Goal: Task Accomplishment & Management: Use online tool/utility

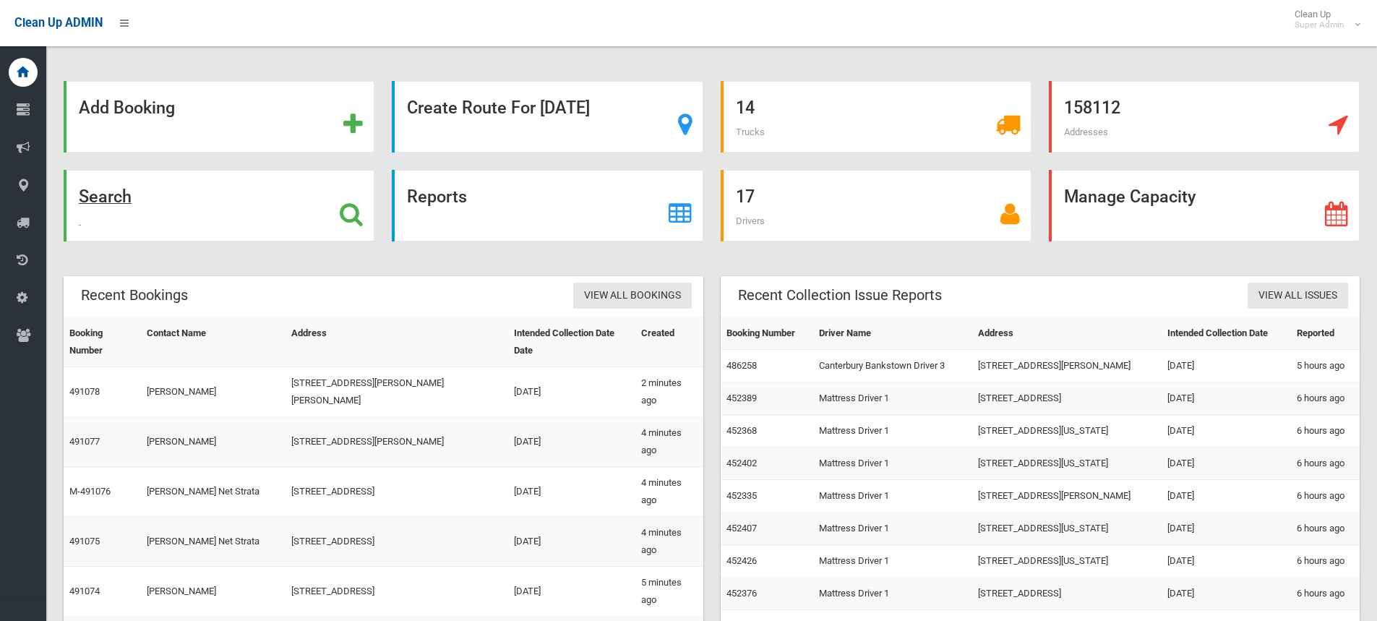
click at [348, 215] on icon at bounding box center [351, 214] width 23 height 25
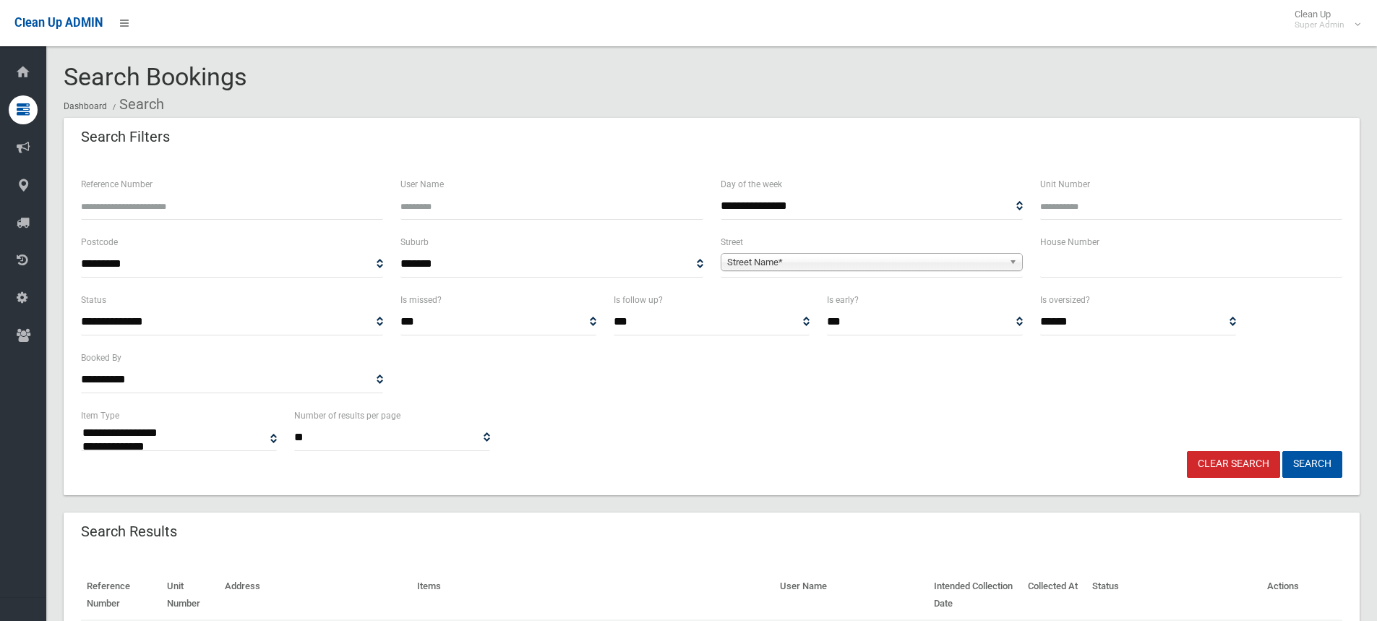
select select
click at [1093, 268] on input "text" at bounding box center [1191, 264] width 302 height 27
type input "*****"
click at [849, 263] on span "Street Name*" at bounding box center [865, 262] width 276 height 17
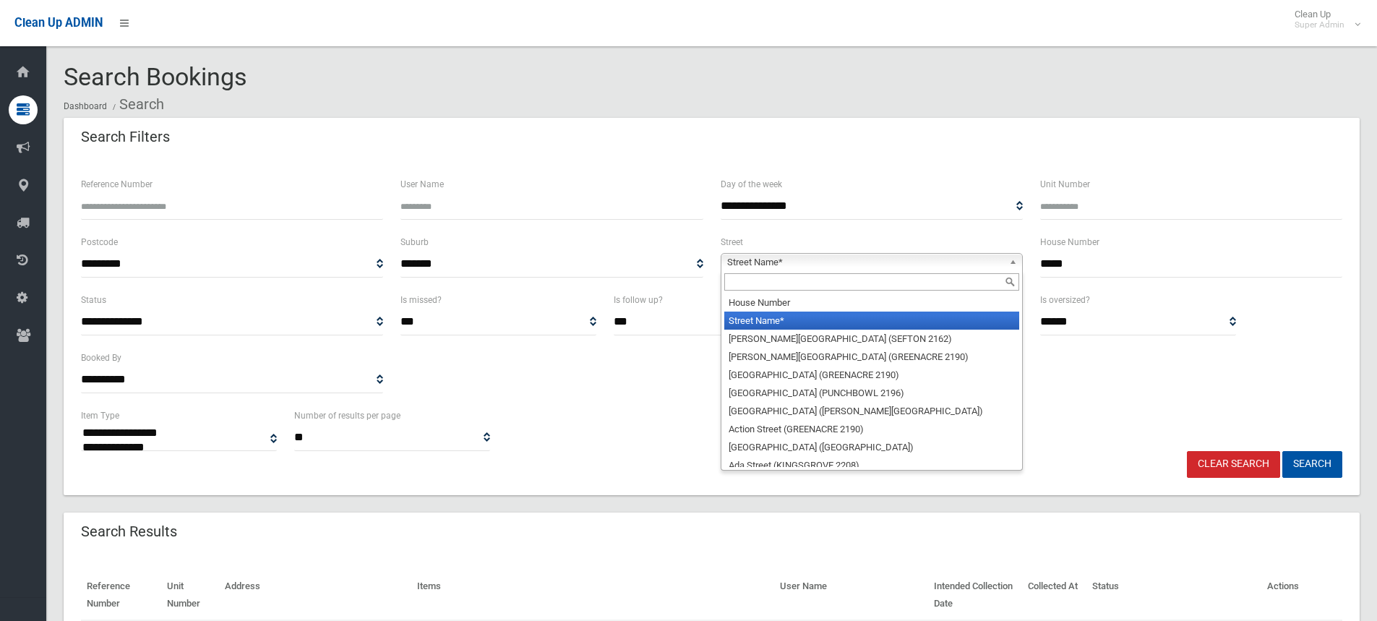
click at [823, 288] on input "text" at bounding box center [871, 281] width 295 height 17
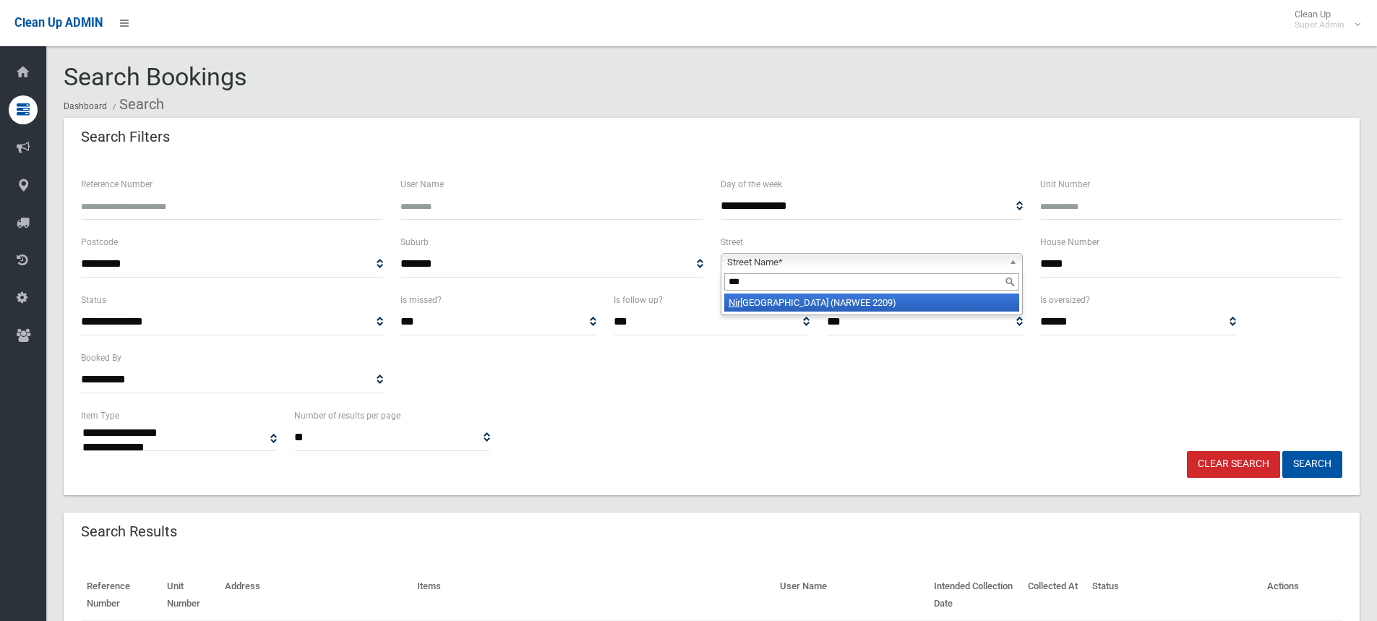
type input "***"
click at [831, 309] on li "Nir imba Avenue (NARWEE 2209)" at bounding box center [871, 303] width 295 height 18
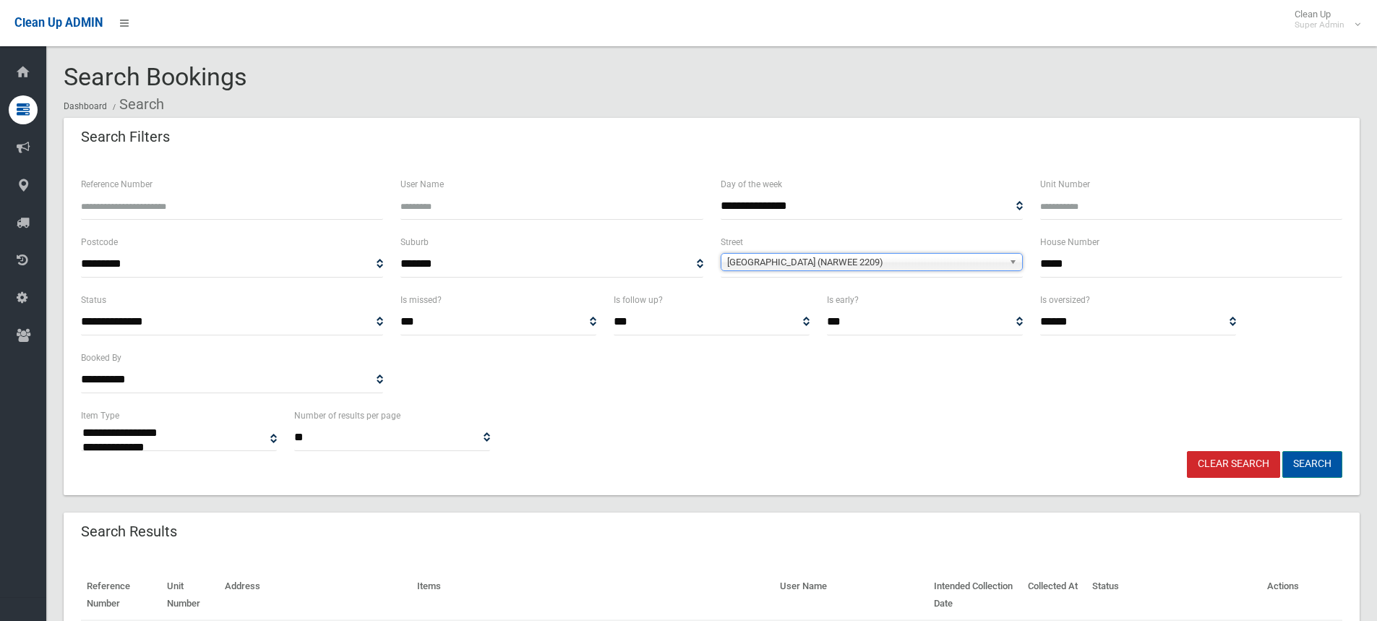
click at [1325, 462] on button "Search" at bounding box center [1313, 464] width 60 height 27
select select
click at [618, 373] on div "**********" at bounding box center [711, 349] width 1279 height 116
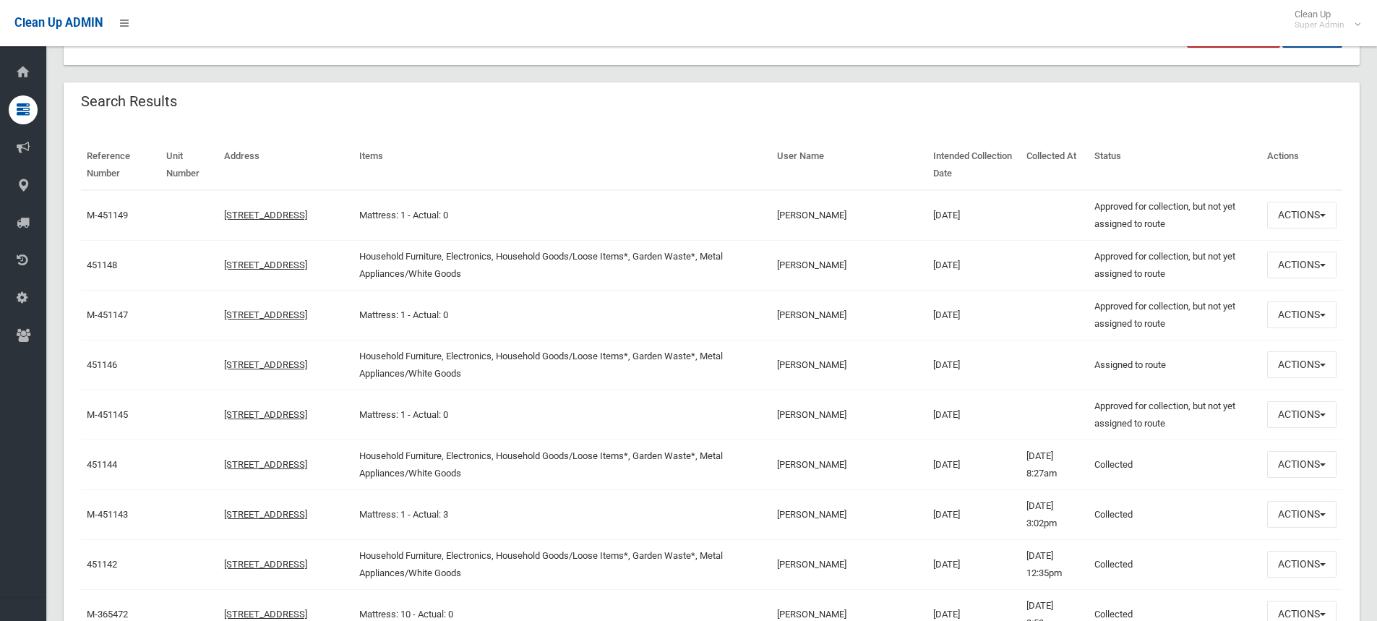
scroll to position [434, 0]
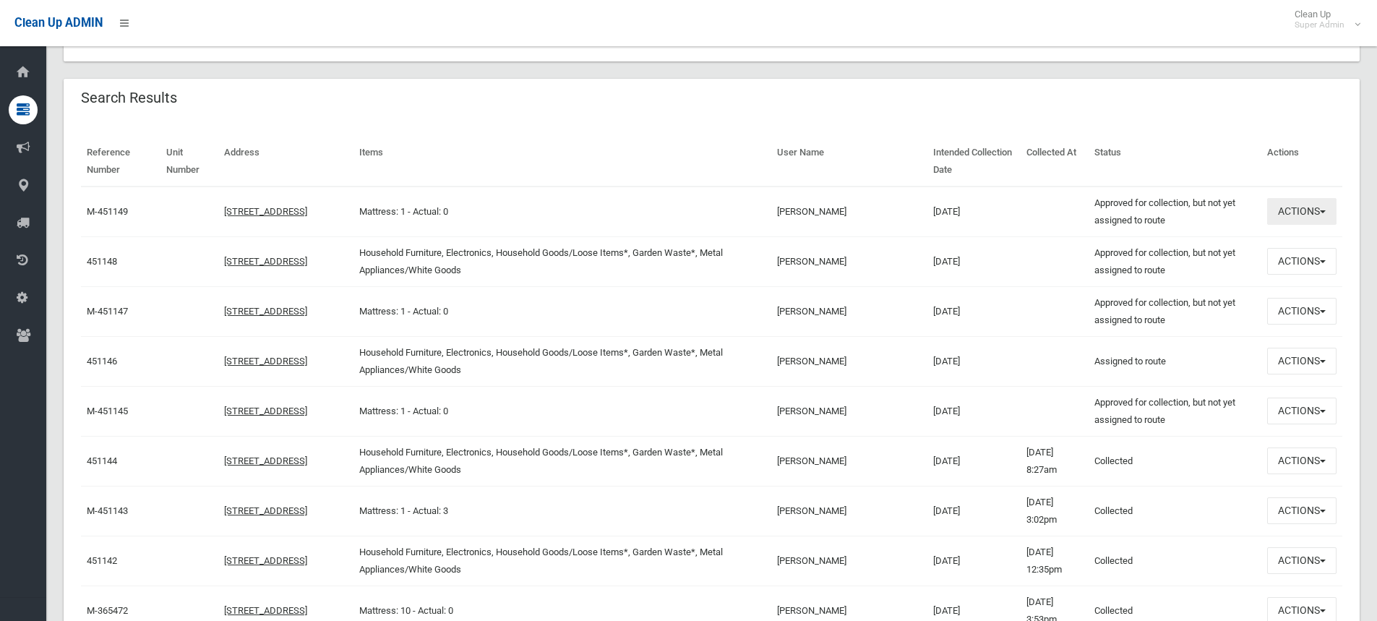
click at [1306, 215] on button "Actions" at bounding box center [1301, 211] width 69 height 27
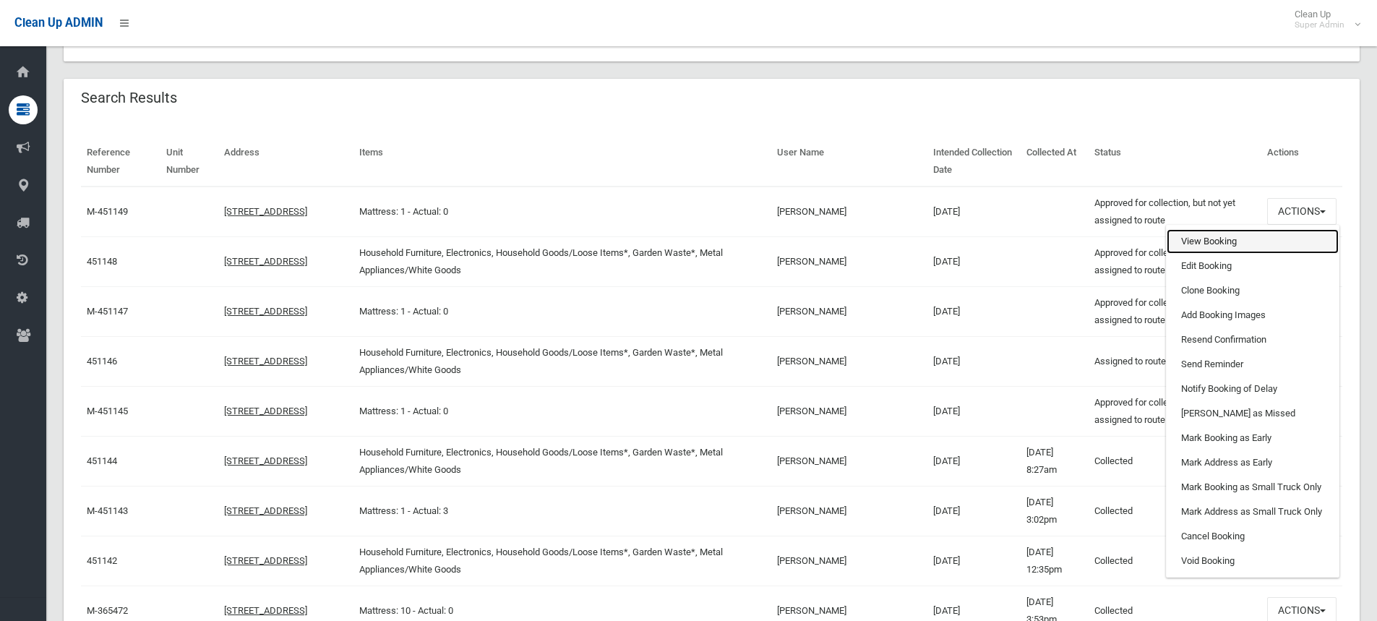
click at [1228, 241] on link "View Booking" at bounding box center [1253, 241] width 172 height 25
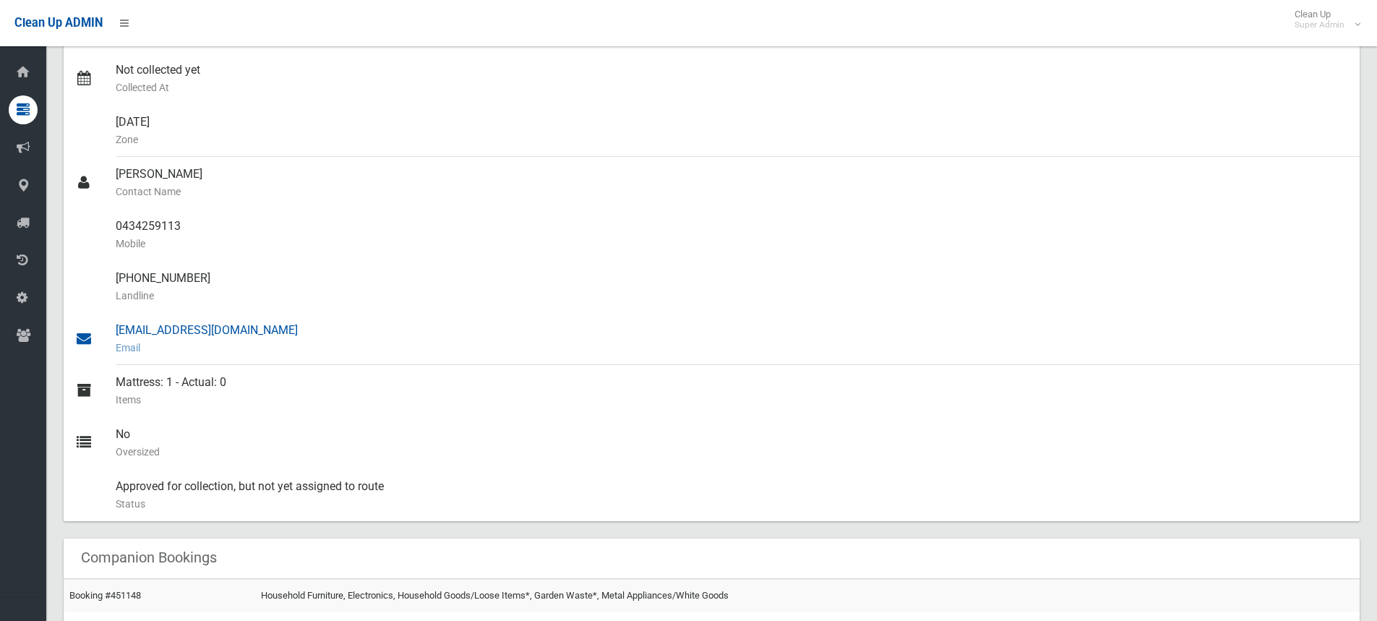
scroll to position [362, 0]
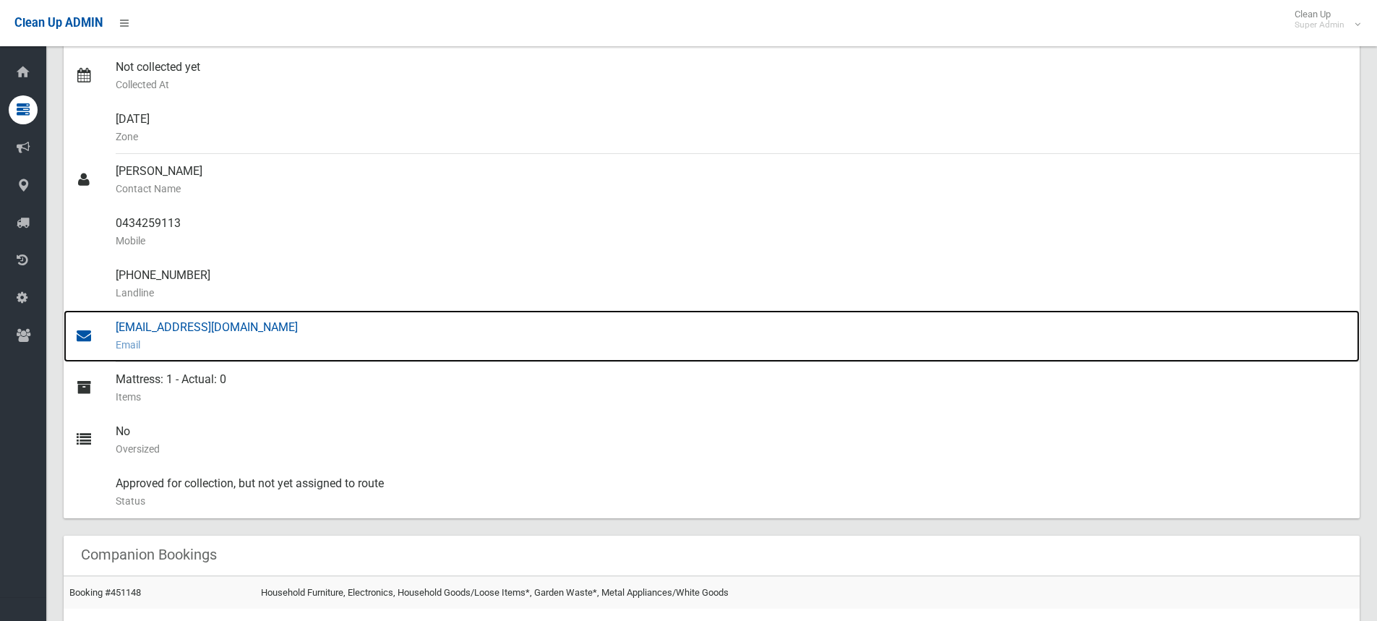
click at [188, 323] on div "[EMAIL_ADDRESS][DOMAIN_NAME] Email" at bounding box center [732, 336] width 1233 height 52
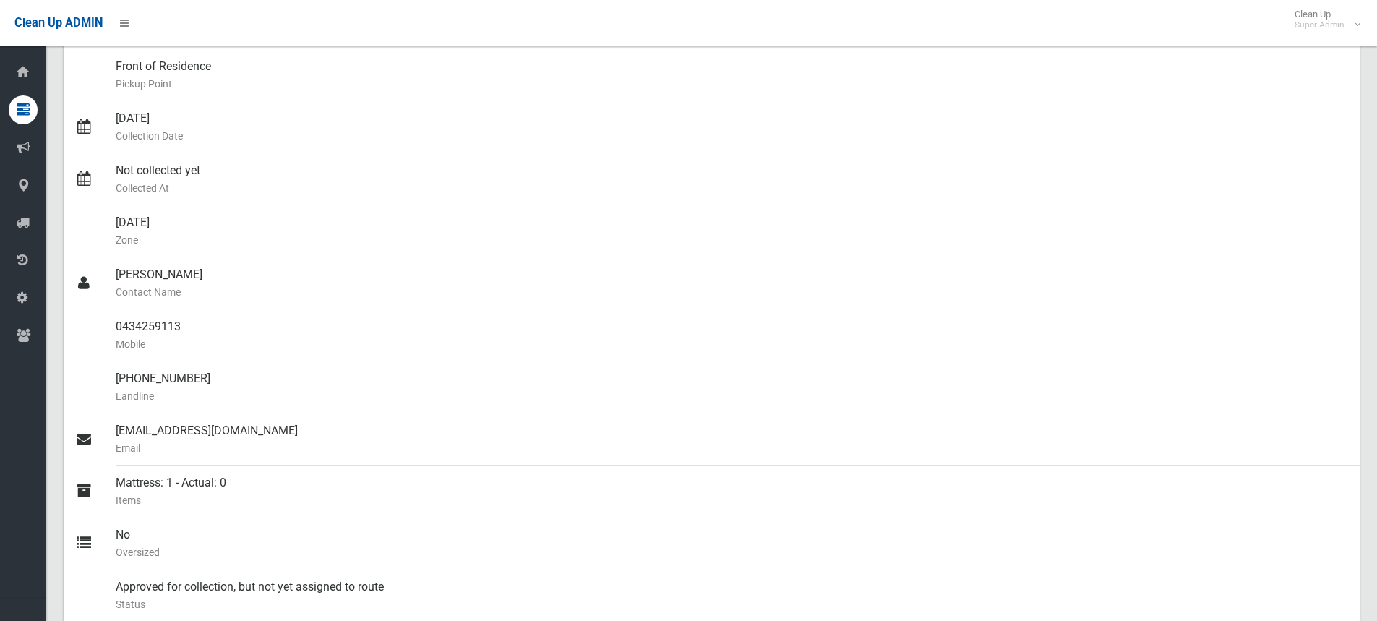
scroll to position [0, 0]
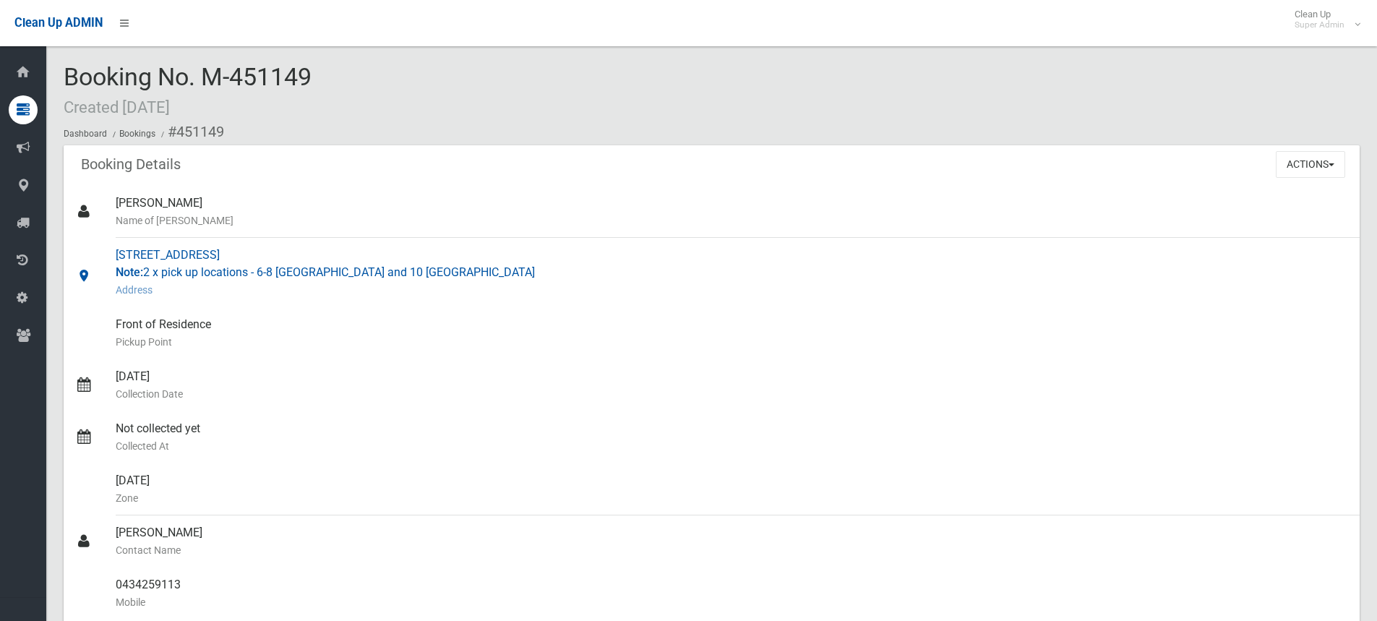
drag, startPoint x: 116, startPoint y: 252, endPoint x: 278, endPoint y: 254, distance: 162.0
click at [278, 254] on div "[STREET_ADDRESS] Note: 2 x pick up locations - 6-8 [GEOGRAPHIC_DATA] and 10 Nir…" at bounding box center [732, 272] width 1233 height 69
copy div "[STREET_ADDRESS]"
click at [338, 252] on div "[STREET_ADDRESS] Note: 2 x pick up locations - 6-8 [GEOGRAPHIC_DATA] and 10 Nir…" at bounding box center [732, 272] width 1233 height 69
drag, startPoint x: 348, startPoint y: 254, endPoint x: 114, endPoint y: 254, distance: 235.0
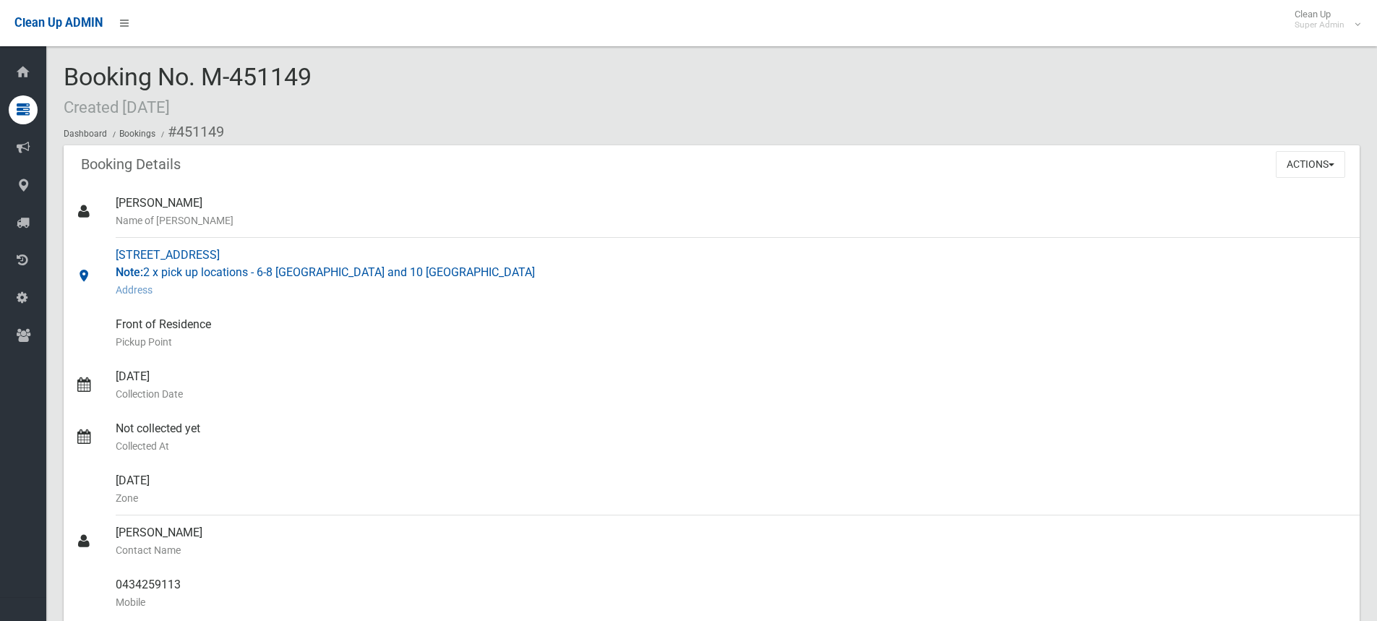
click at [114, 254] on link "[STREET_ADDRESS] Note: 2 x pick up locations - 6-8 [GEOGRAPHIC_DATA] and 10 Nir…" at bounding box center [712, 272] width 1296 height 69
copy link "[STREET_ADDRESS]"
